Goal: Task Accomplishment & Management: Manage account settings

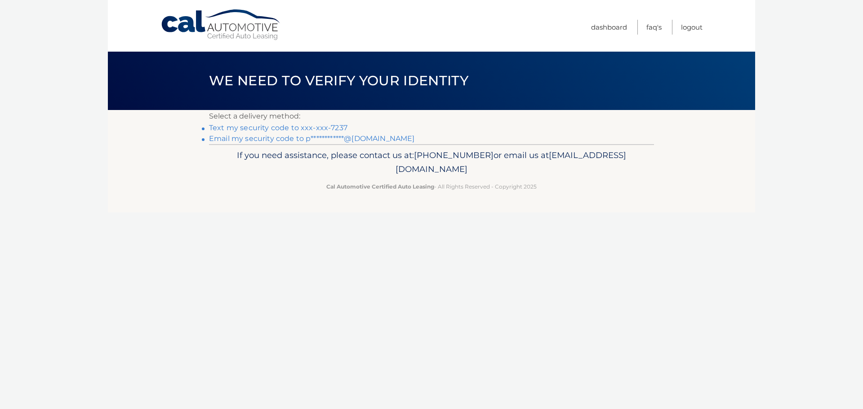
click at [318, 128] on link "Text my security code to xxx-xxx-7237" at bounding box center [278, 128] width 138 height 9
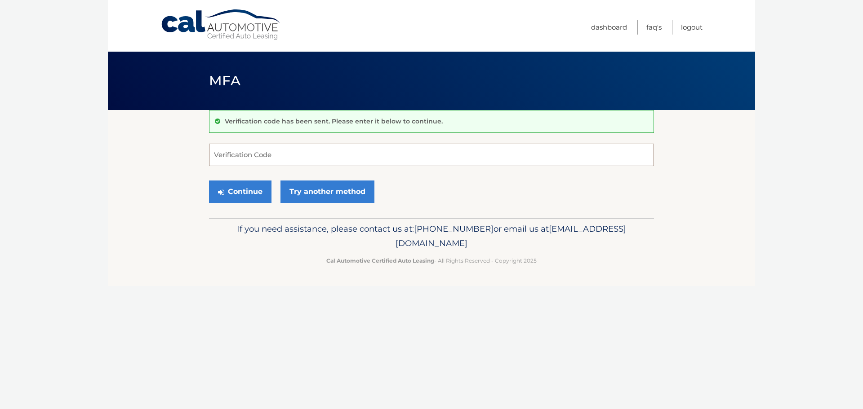
click at [270, 154] on input "Verification Code" at bounding box center [431, 155] width 445 height 22
type input "527501"
click at [209, 181] on button "Continue" at bounding box center [240, 192] width 62 height 22
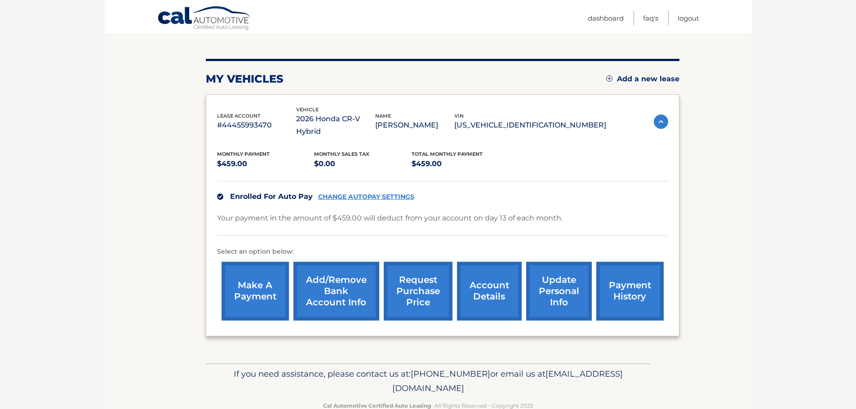
scroll to position [92, 0]
click at [196, 191] on section "my vehicles Add a new lease lease account #44455993470 vehicle 2026 Honda CR-V …" at bounding box center [428, 190] width 647 height 345
click at [661, 117] on img at bounding box center [661, 121] width 14 height 14
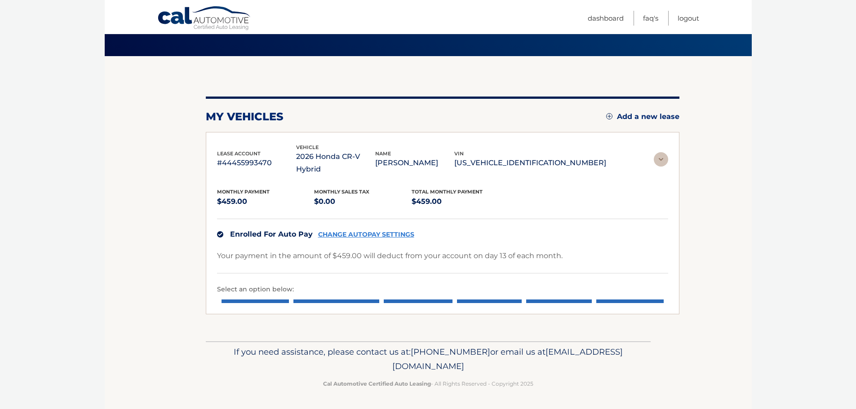
scroll to position [0, 0]
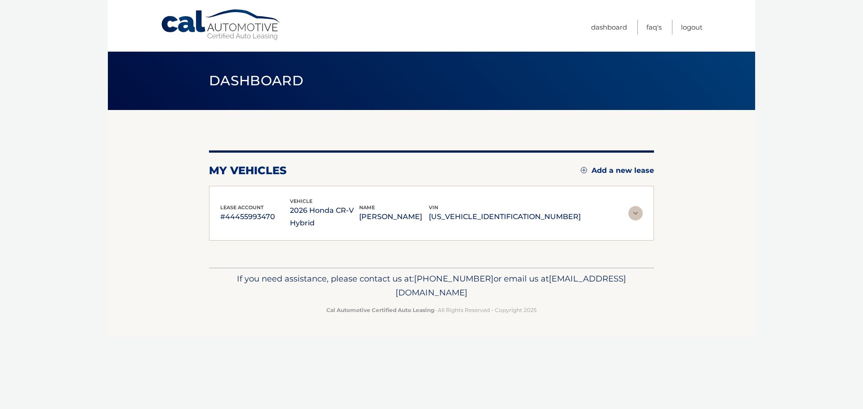
click at [638, 213] on img at bounding box center [635, 213] width 14 height 14
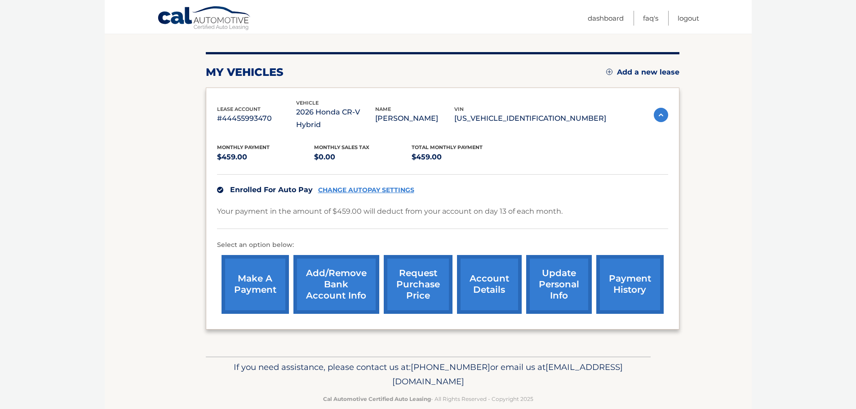
scroll to position [99, 0]
click at [632, 270] on link "payment history" at bounding box center [629, 284] width 67 height 59
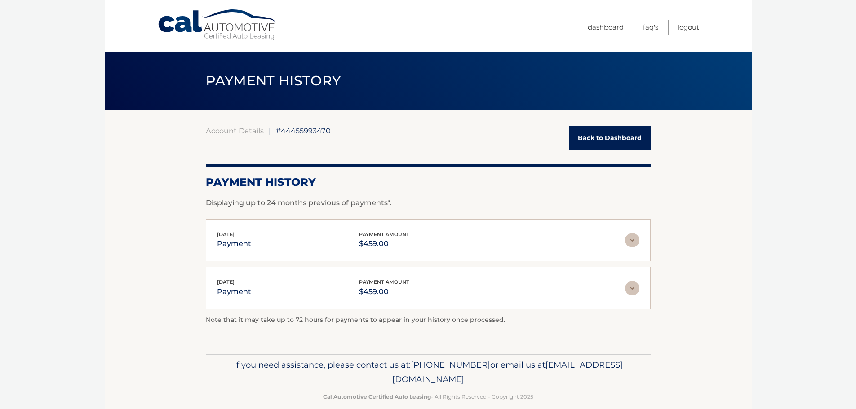
click at [635, 241] on img at bounding box center [632, 240] width 14 height 14
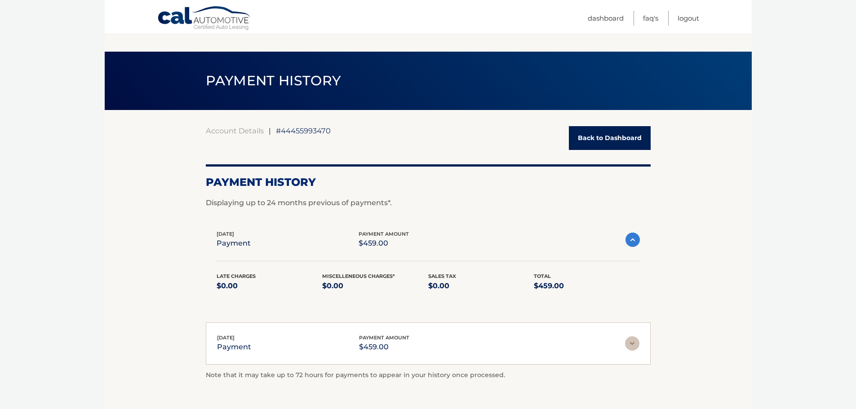
scroll to position [54, 0]
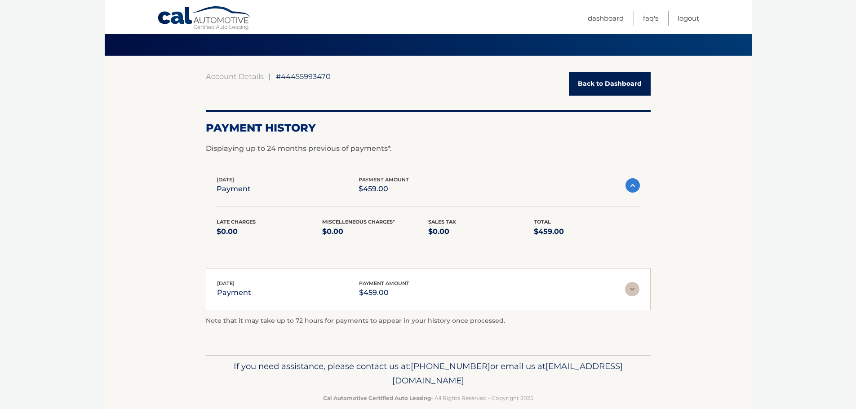
click at [635, 291] on img at bounding box center [632, 289] width 14 height 14
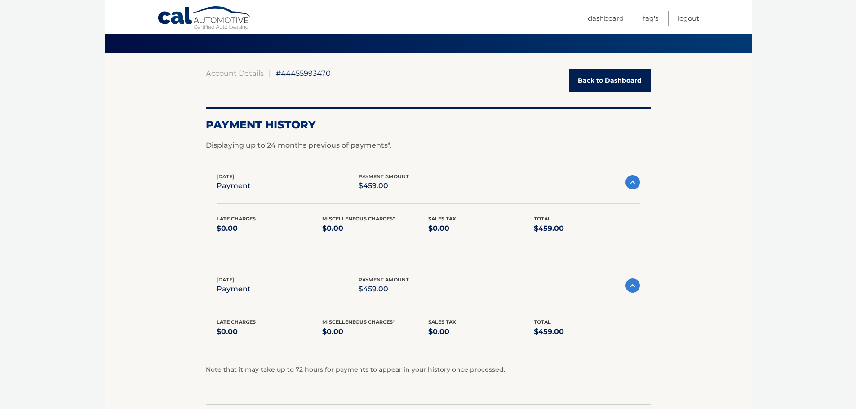
scroll to position [57, 0]
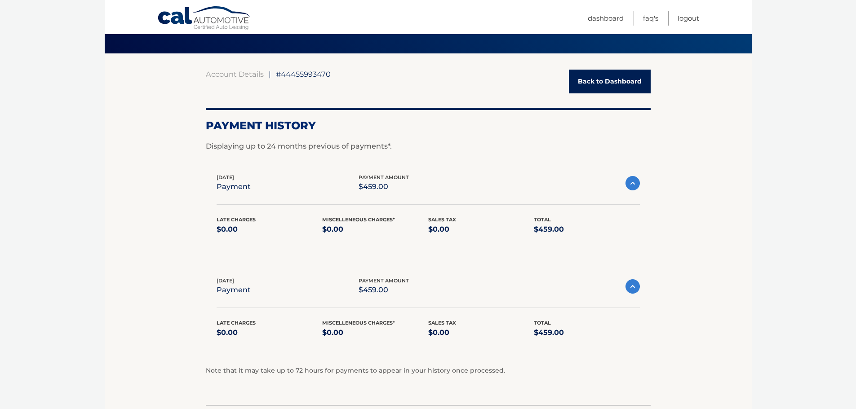
click at [620, 82] on link "Back to Dashboard" at bounding box center [610, 82] width 82 height 24
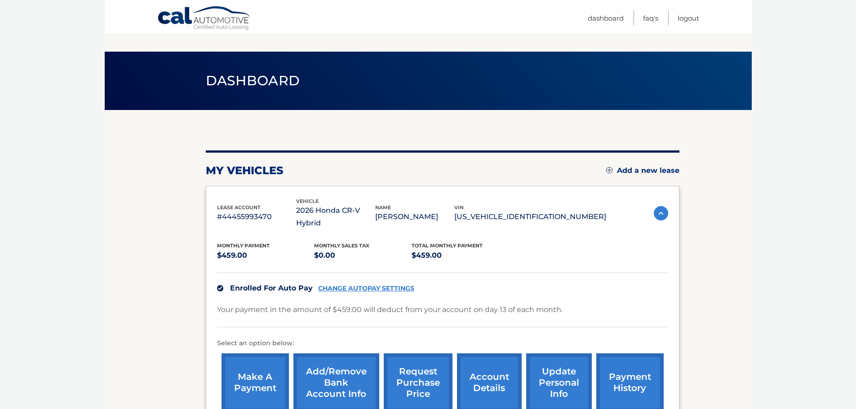
scroll to position [101, 0]
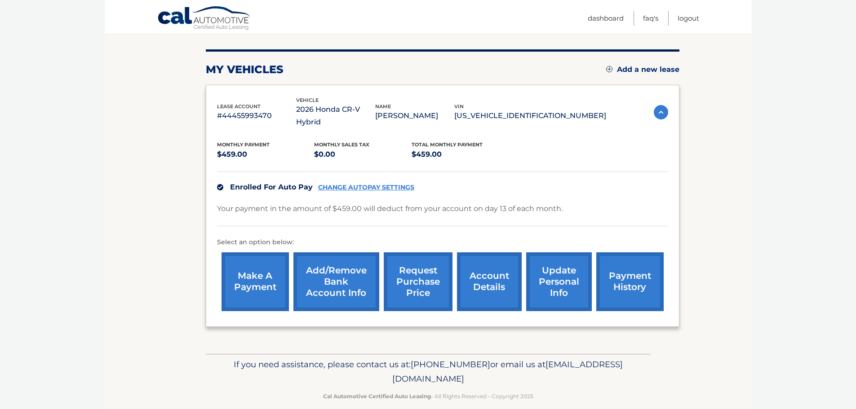
click at [338, 276] on link "Add/Remove bank account info" at bounding box center [336, 282] width 86 height 59
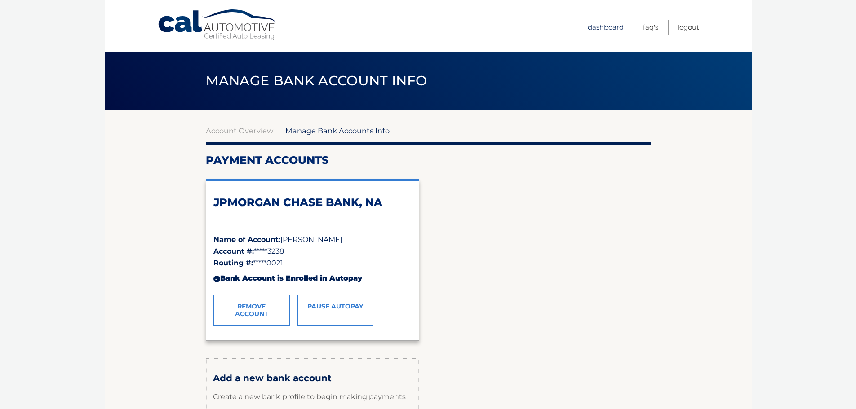
click at [609, 24] on link "Dashboard" at bounding box center [606, 27] width 36 height 15
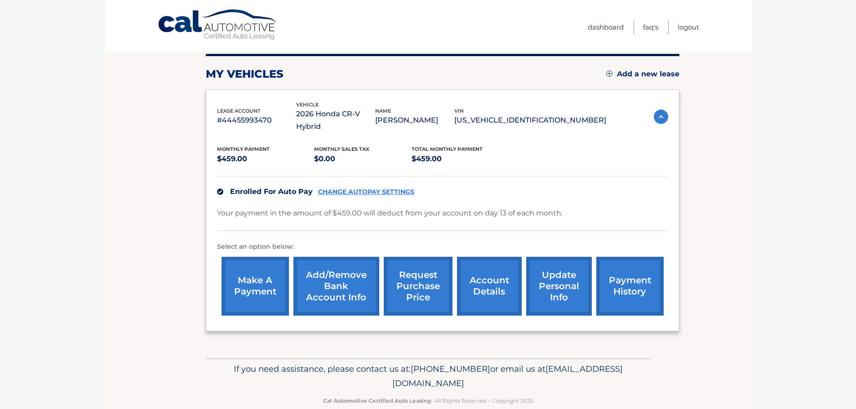
scroll to position [101, 0]
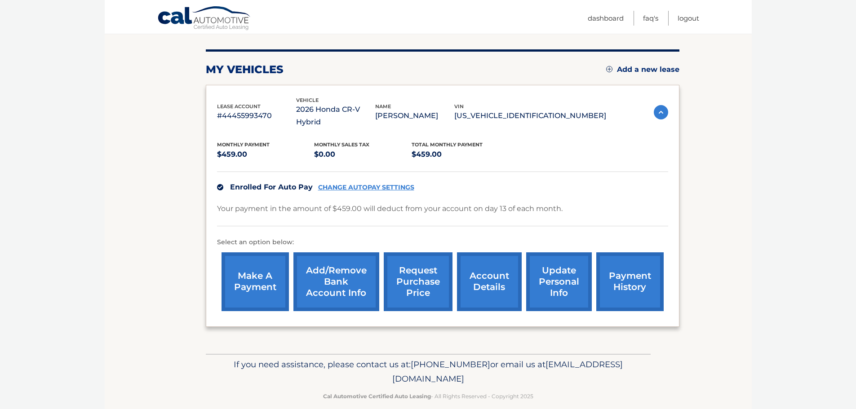
click at [562, 269] on link "update personal info" at bounding box center [559, 282] width 66 height 59
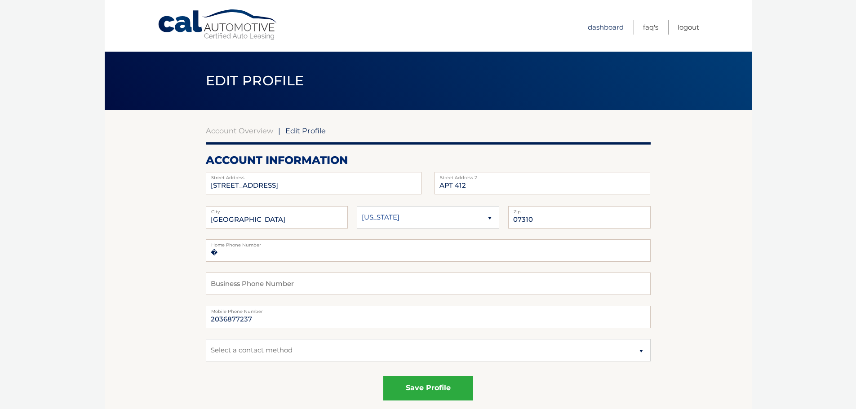
click at [598, 31] on link "Dashboard" at bounding box center [606, 27] width 36 height 15
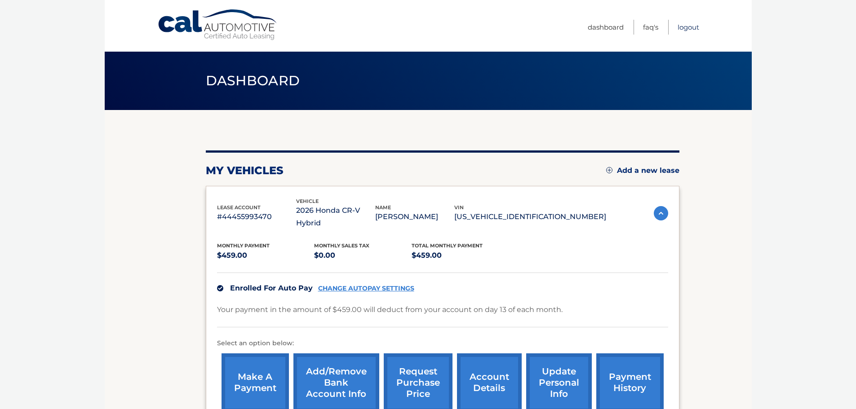
click at [686, 25] on link "Logout" at bounding box center [689, 27] width 22 height 15
